Goal: Task Accomplishment & Management: Manage account settings

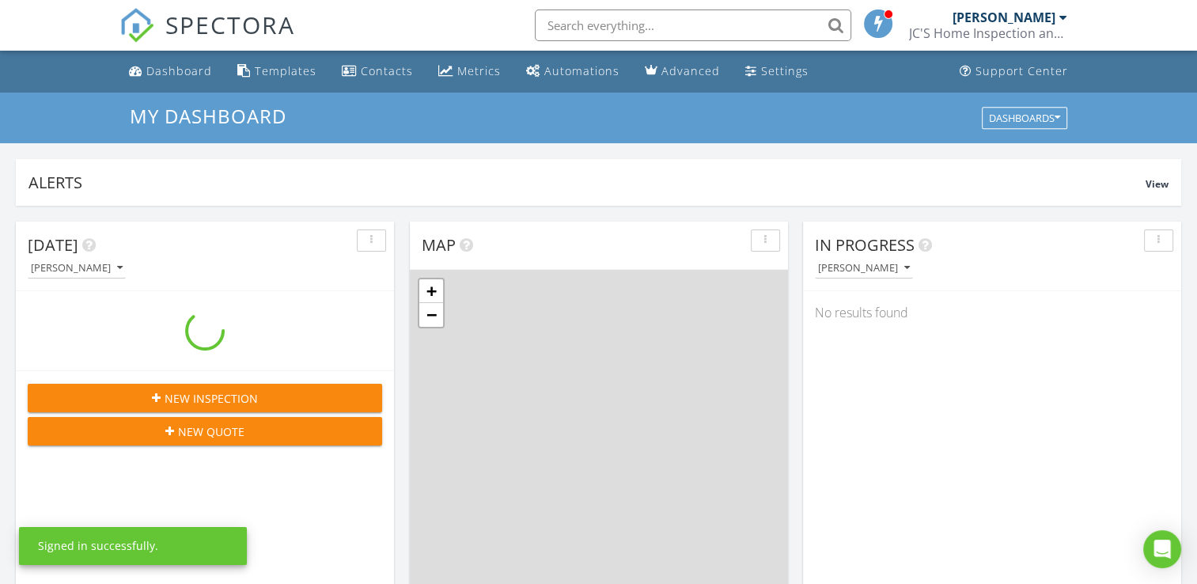
scroll to position [1465, 1222]
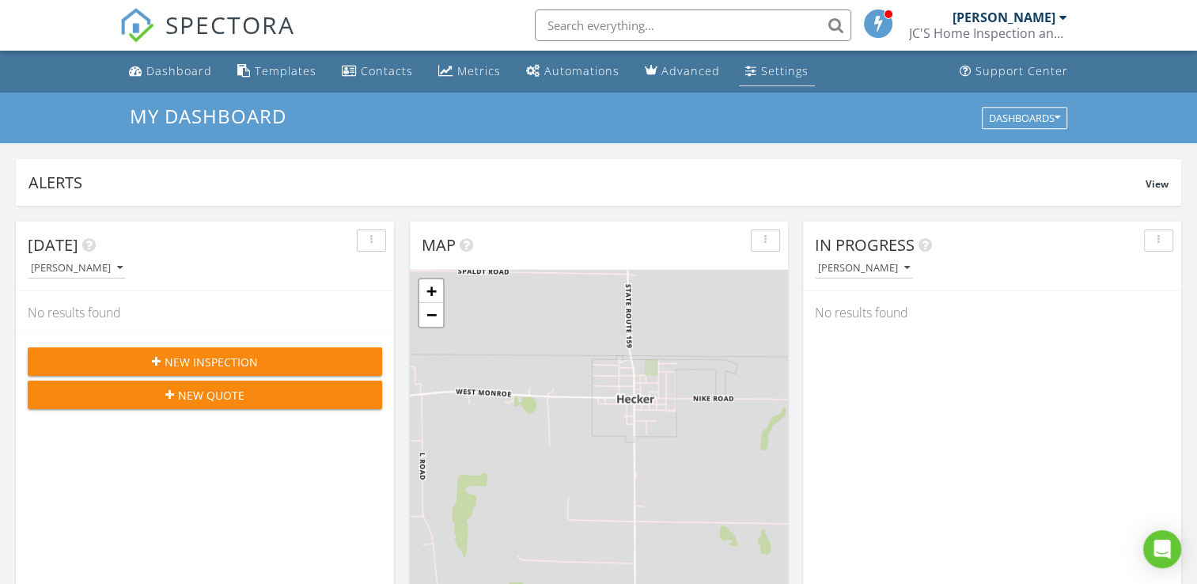
click at [764, 62] on link "Settings" at bounding box center [777, 71] width 76 height 29
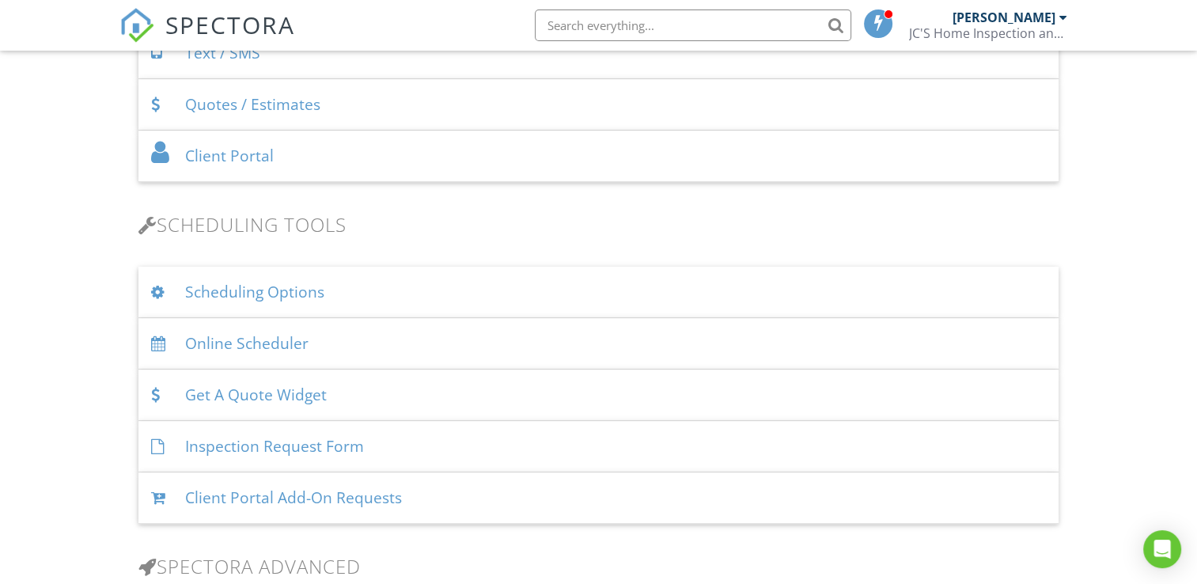
scroll to position [869, 0]
click at [279, 331] on div "Online Scheduler" at bounding box center [599, 340] width 920 height 51
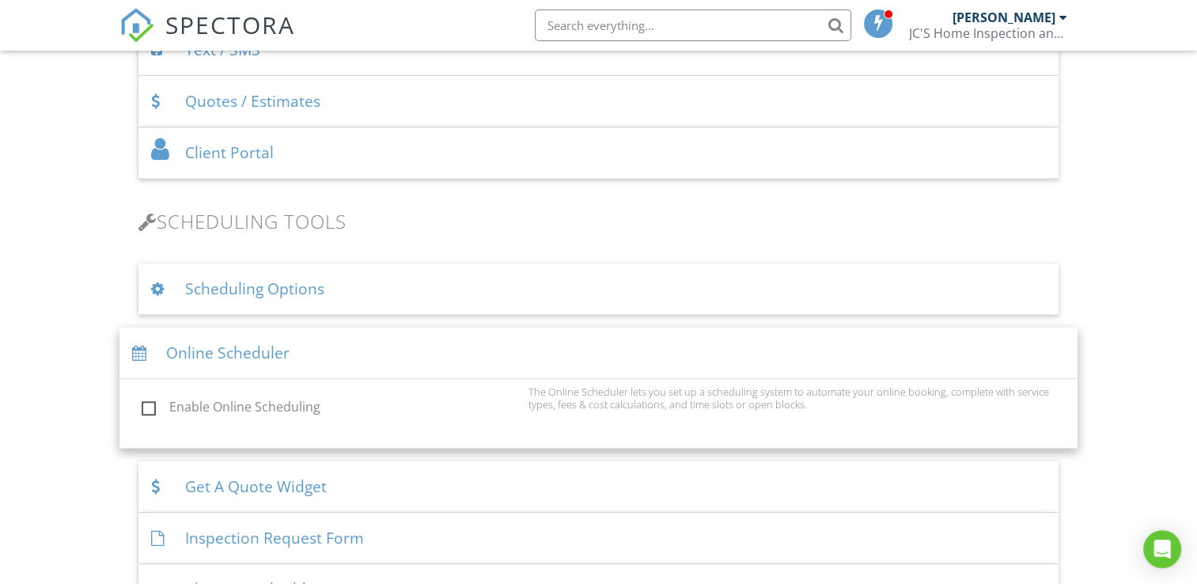
click at [152, 404] on label "Enable Online Scheduling" at bounding box center [331, 410] width 378 height 20
click at [142, 404] on input "Enable Online Scheduling" at bounding box center [137, 409] width 10 height 10
checkbox input "true"
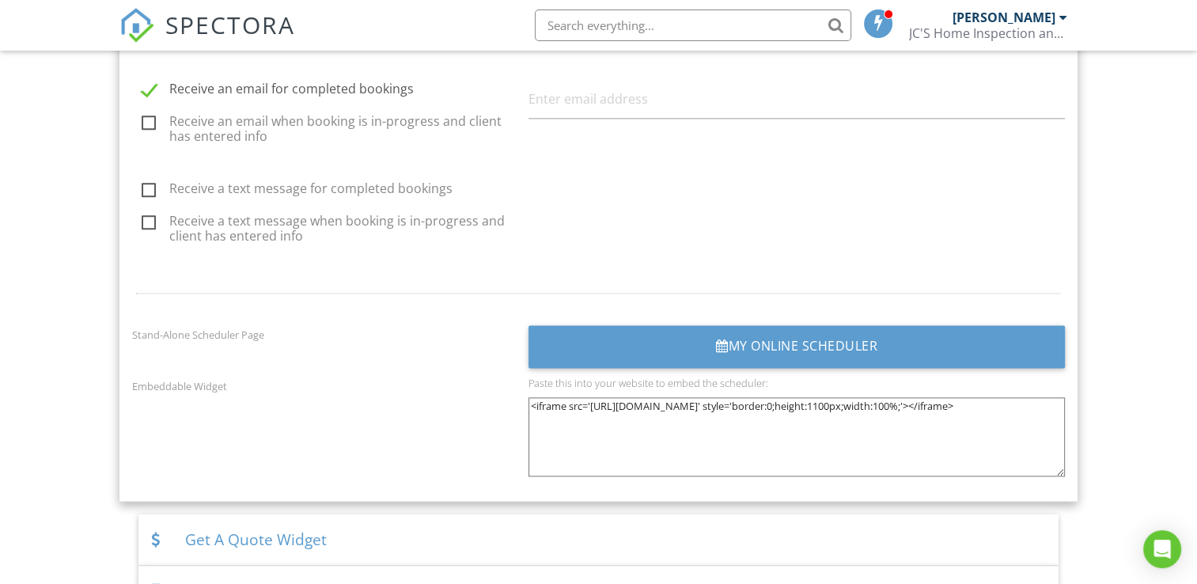
scroll to position [2013, 0]
drag, startPoint x: 532, startPoint y: 400, endPoint x: 909, endPoint y: 422, distance: 377.3
click at [909, 422] on textarea "<iframe src='[URL][DOMAIN_NAME]' style='border:0;height:1100px;width:100%;'></i…" at bounding box center [797, 436] width 536 height 79
click at [882, 465] on textarea "<iframe src='[URL][DOMAIN_NAME]' style='border:0;height:1100px;width:100%;'></i…" at bounding box center [797, 436] width 536 height 79
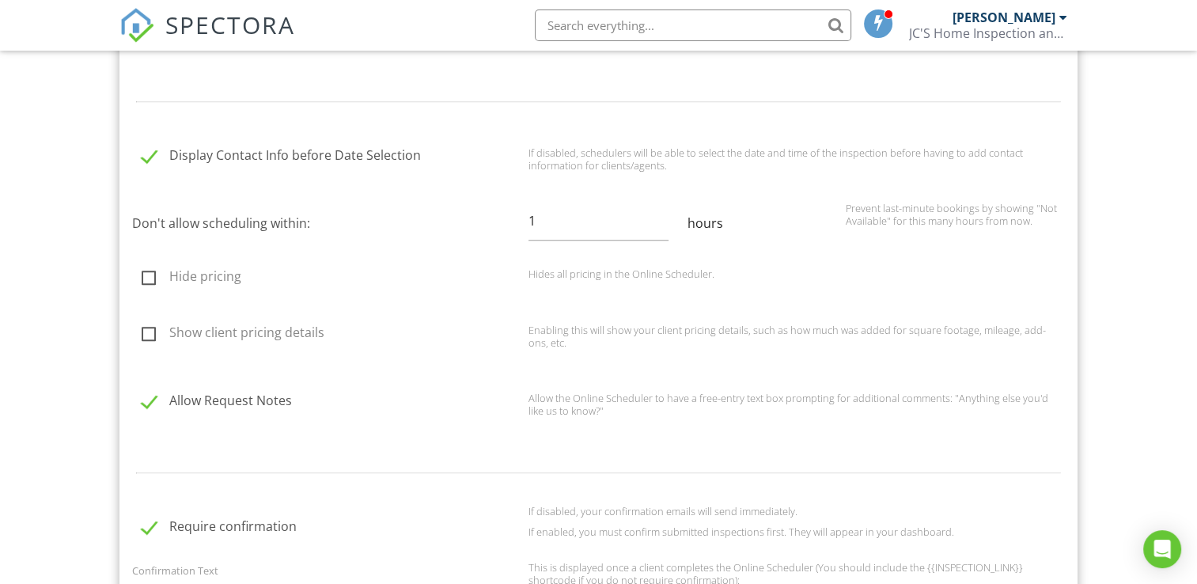
scroll to position [1234, 0]
click at [559, 230] on input "1" at bounding box center [598, 222] width 139 height 39
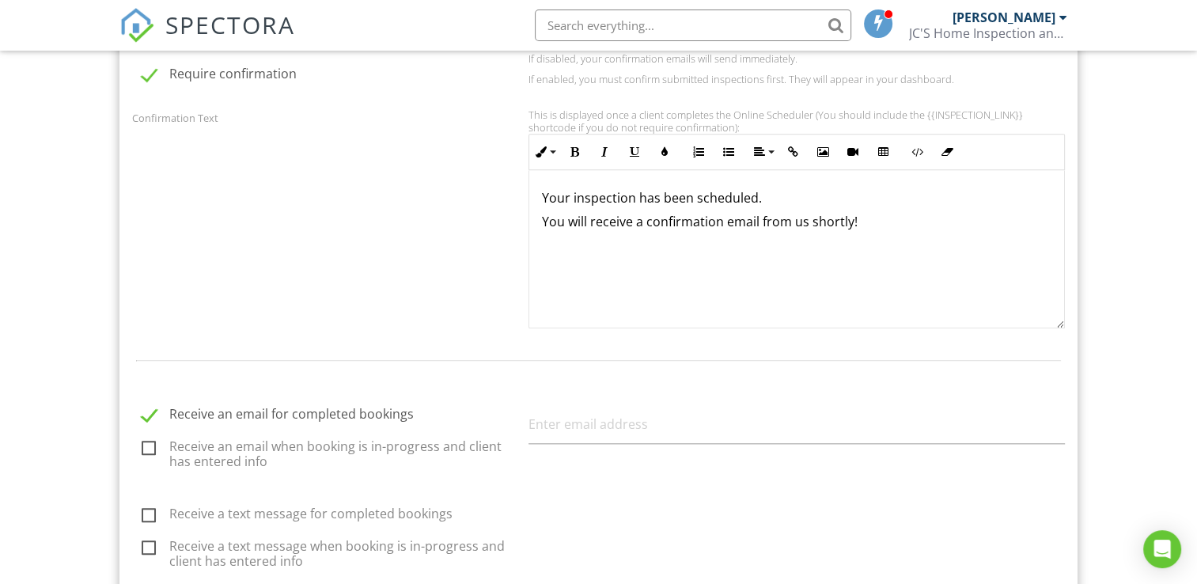
scroll to position [0, 0]
type input "2"
click at [661, 422] on input "text" at bounding box center [797, 424] width 536 height 39
type input "[EMAIL_ADDRESS][DOMAIN_NAME]"
click at [523, 514] on div "Receive a text message for completed bookings Receive a text message when booki…" at bounding box center [598, 539] width 951 height 94
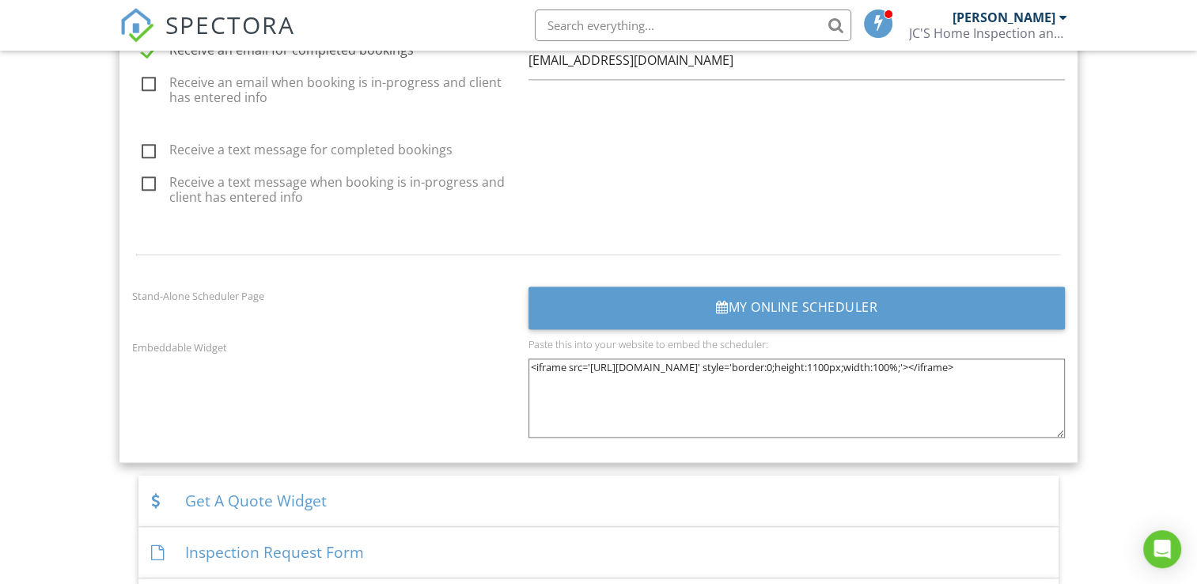
scroll to position [2055, 0]
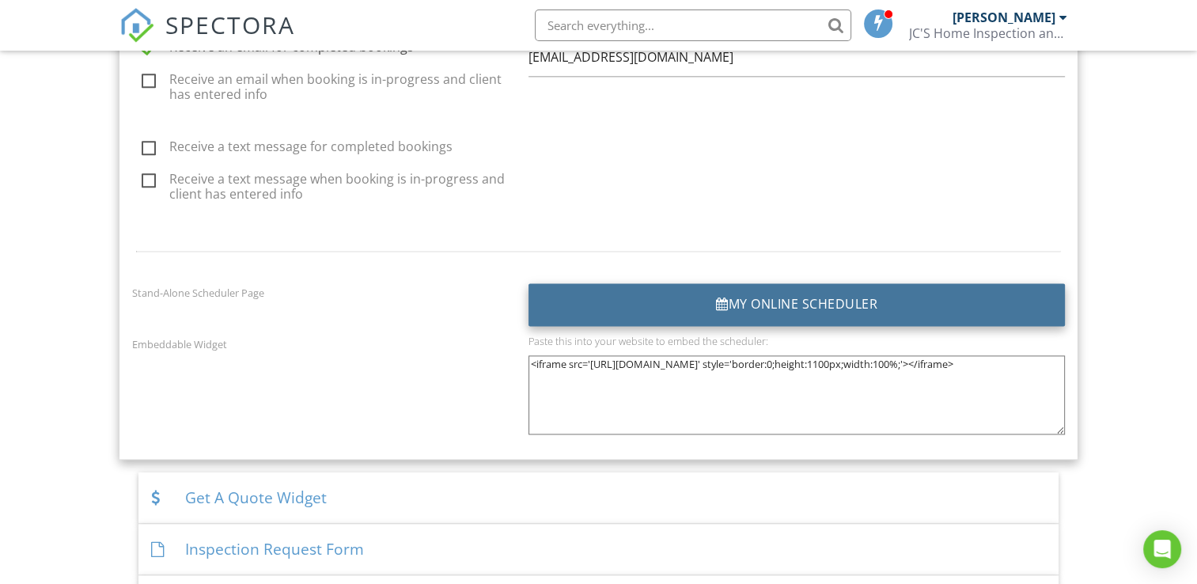
click at [708, 290] on div "My Online Scheduler" at bounding box center [797, 304] width 536 height 43
